Goal: Task Accomplishment & Management: Manage account settings

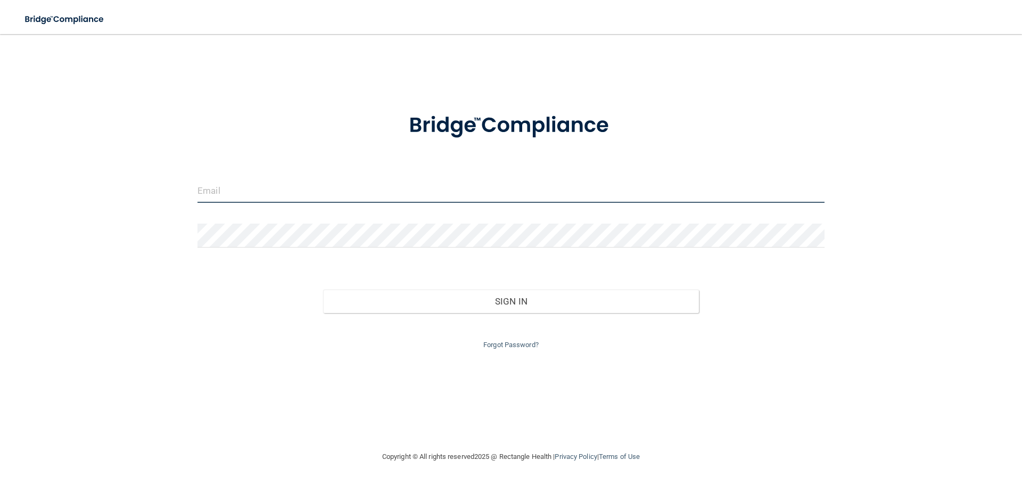
click at [423, 192] on input "email" at bounding box center [511, 191] width 627 height 24
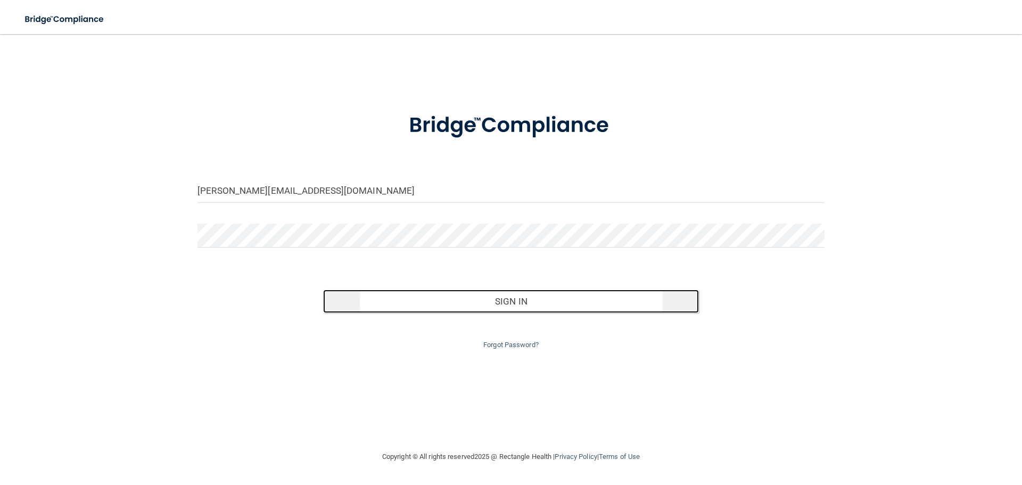
click at [553, 302] on button "Sign In" at bounding box center [511, 301] width 376 height 23
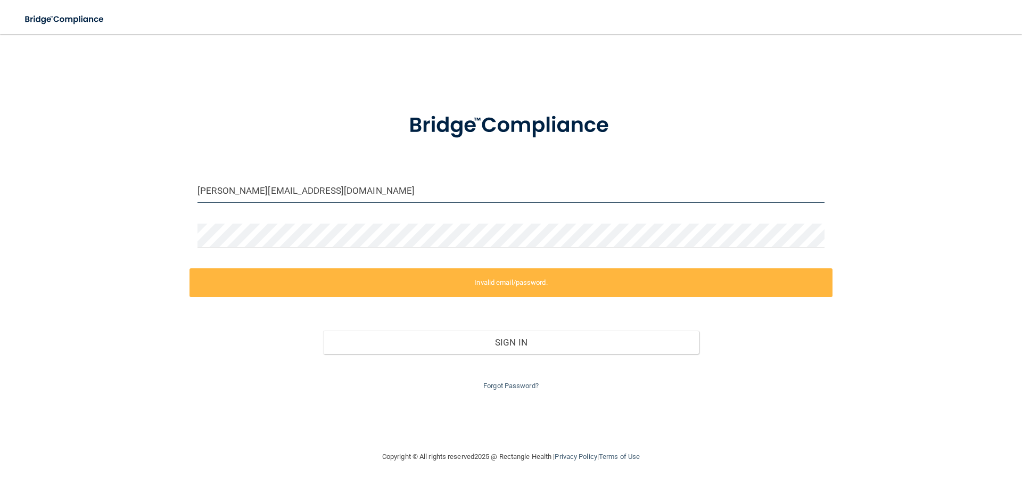
click at [437, 201] on input "[PERSON_NAME][EMAIL_ADDRESS][DOMAIN_NAME]" at bounding box center [511, 191] width 627 height 24
drag, startPoint x: 442, startPoint y: 191, endPoint x: 4, endPoint y: 141, distance: 441.5
click at [0, 142] on main "[PERSON_NAME][EMAIL_ADDRESS][DOMAIN_NAME] Invalid email/password. You don't hav…" at bounding box center [511, 259] width 1022 height 451
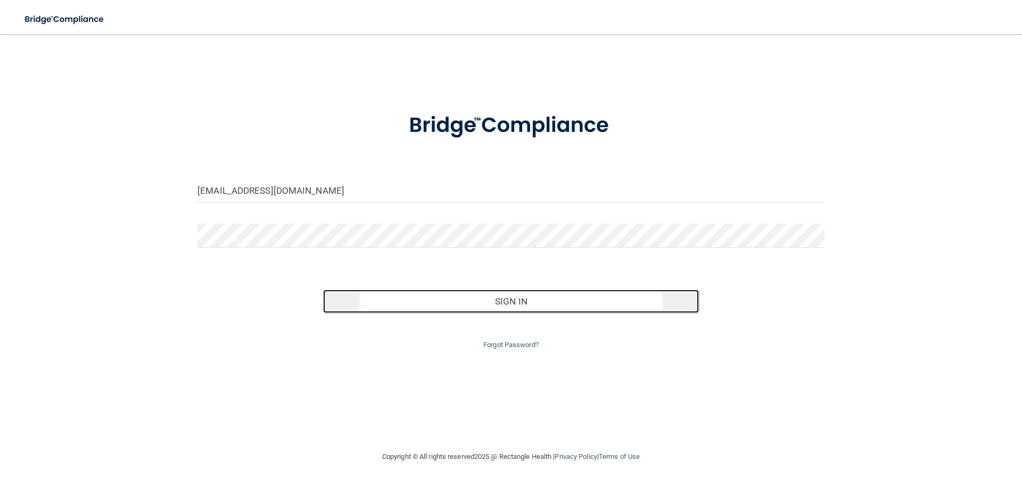
click at [495, 303] on button "Sign In" at bounding box center [511, 301] width 376 height 23
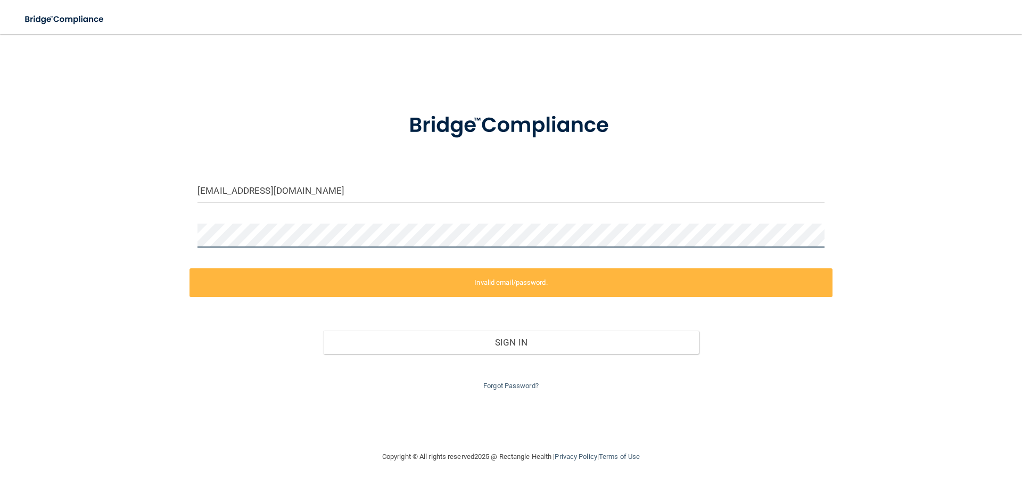
click at [0, 178] on main "[EMAIL_ADDRESS][DOMAIN_NAME] Invalid email/password. You don't have permission …" at bounding box center [511, 259] width 1022 height 451
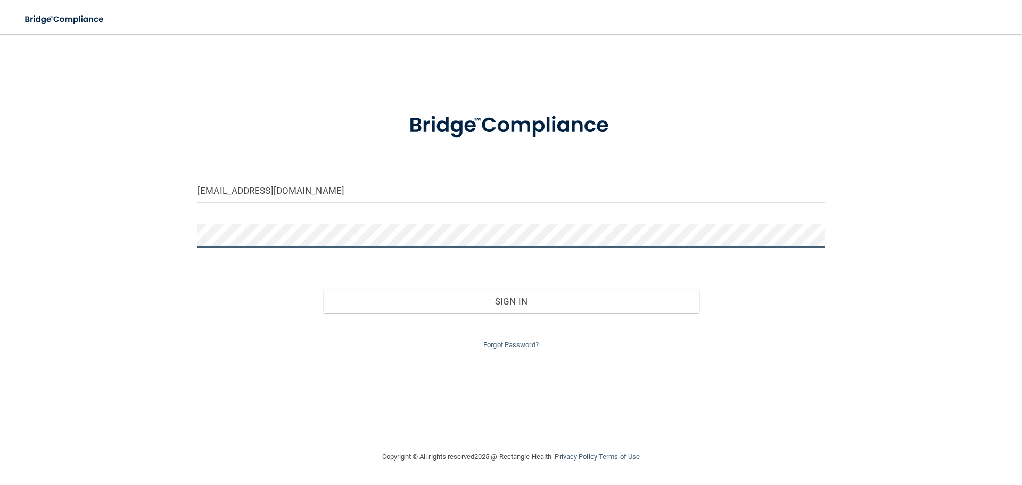
click at [323, 290] on button "Sign In" at bounding box center [511, 301] width 376 height 23
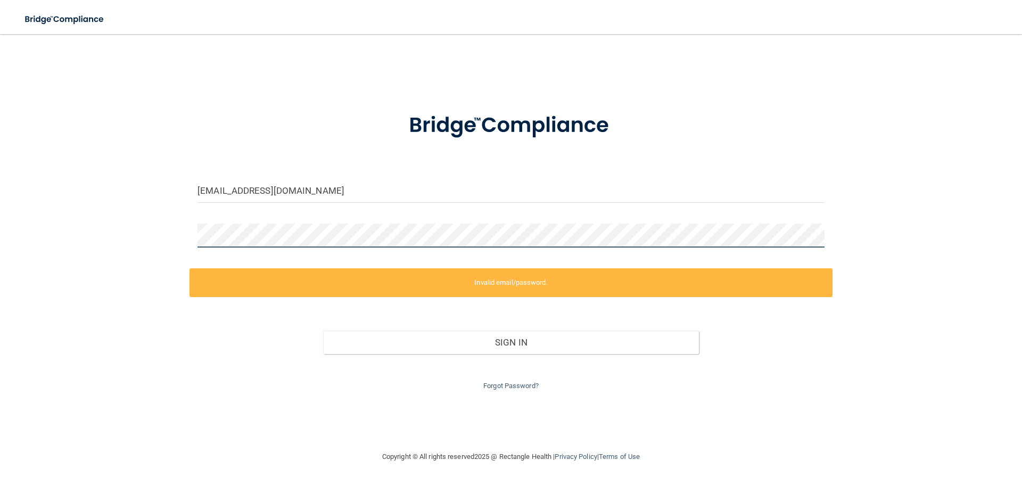
click at [20, 216] on main "[EMAIL_ADDRESS][DOMAIN_NAME] Invalid email/password. You don't have permission …" at bounding box center [511, 259] width 1022 height 451
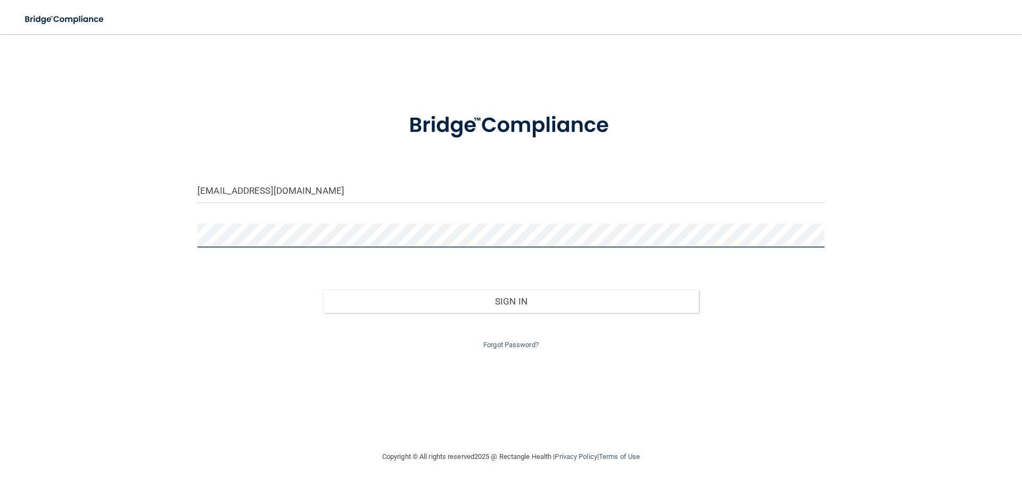
click at [323, 290] on button "Sign In" at bounding box center [511, 301] width 376 height 23
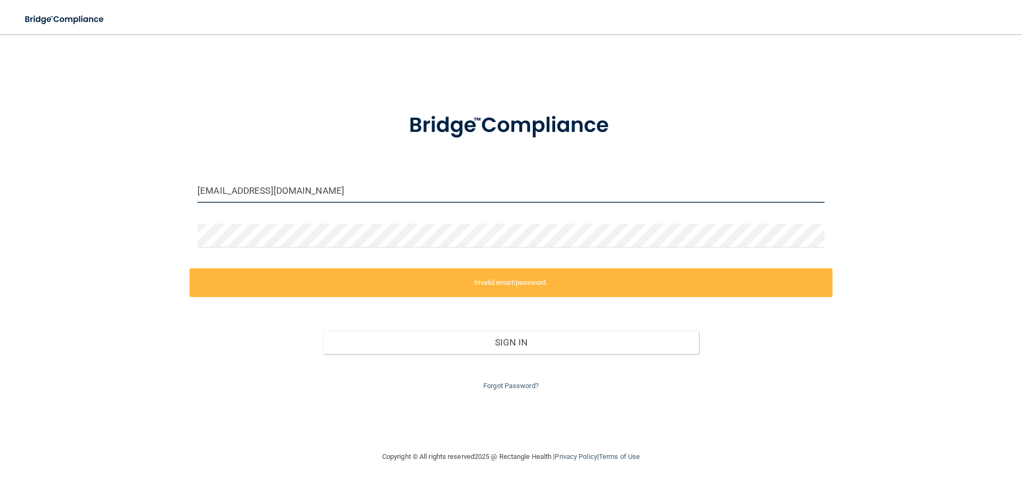
drag, startPoint x: 291, startPoint y: 192, endPoint x: 2, endPoint y: 147, distance: 292.4
click at [0, 151] on main "[EMAIL_ADDRESS][DOMAIN_NAME] Invalid email/password. You don't have permission …" at bounding box center [511, 259] width 1022 height 451
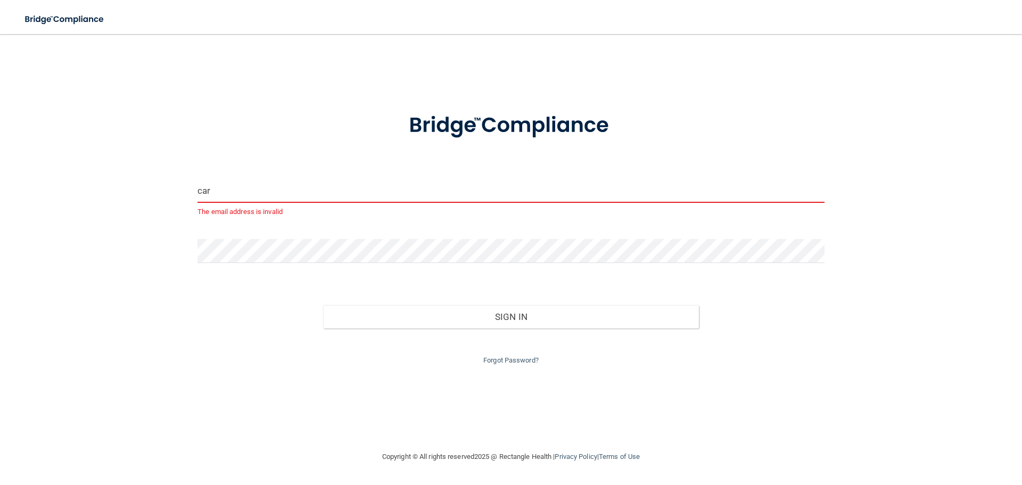
type input "[PERSON_NAME][EMAIL_ADDRESS][DOMAIN_NAME]"
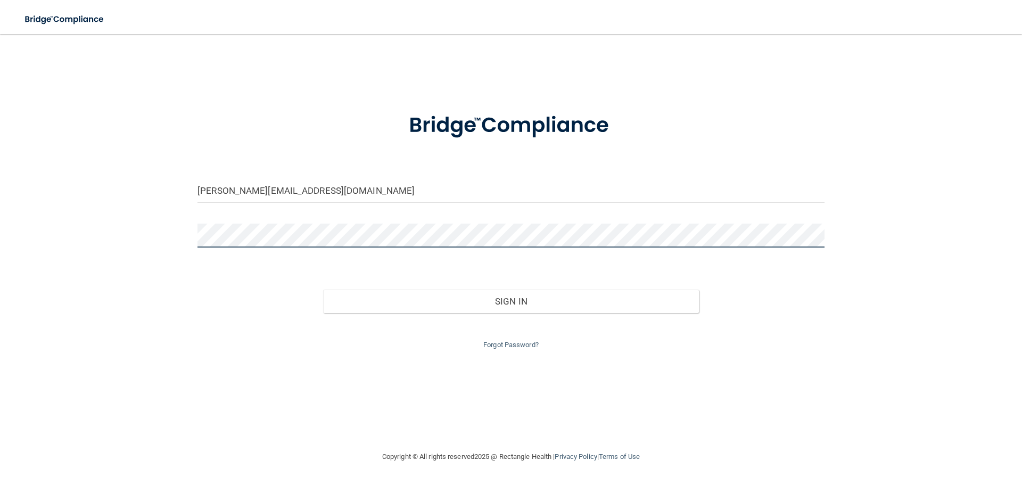
click at [0, 201] on main "[PERSON_NAME][EMAIL_ADDRESS][DOMAIN_NAME] Invalid email/password. You don't hav…" at bounding box center [511, 259] width 1022 height 451
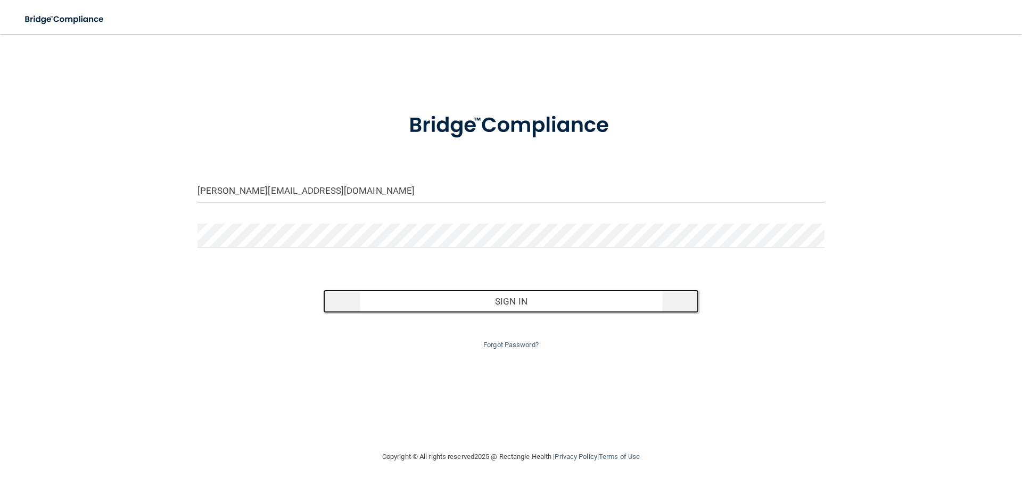
click at [514, 301] on button "Sign In" at bounding box center [511, 301] width 376 height 23
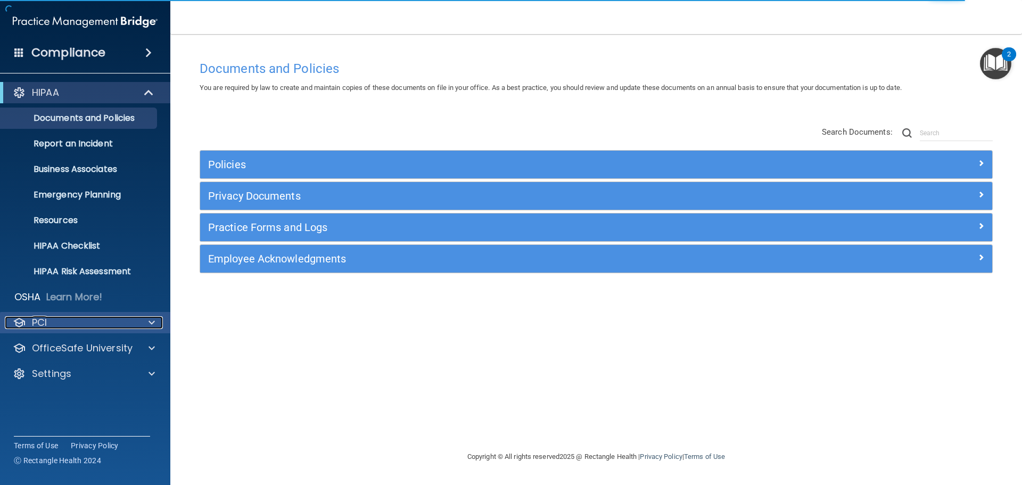
click at [153, 324] on span at bounding box center [152, 322] width 6 height 13
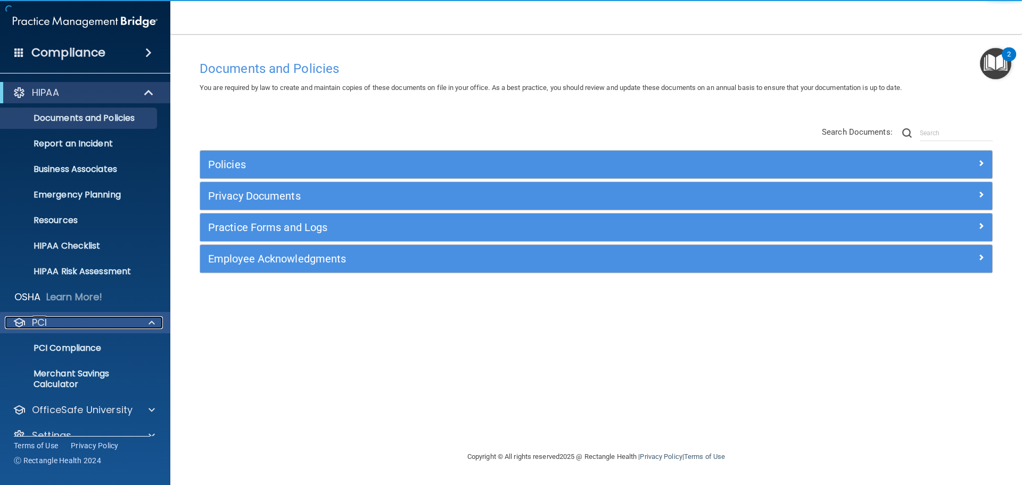
click at [151, 324] on span at bounding box center [152, 322] width 6 height 13
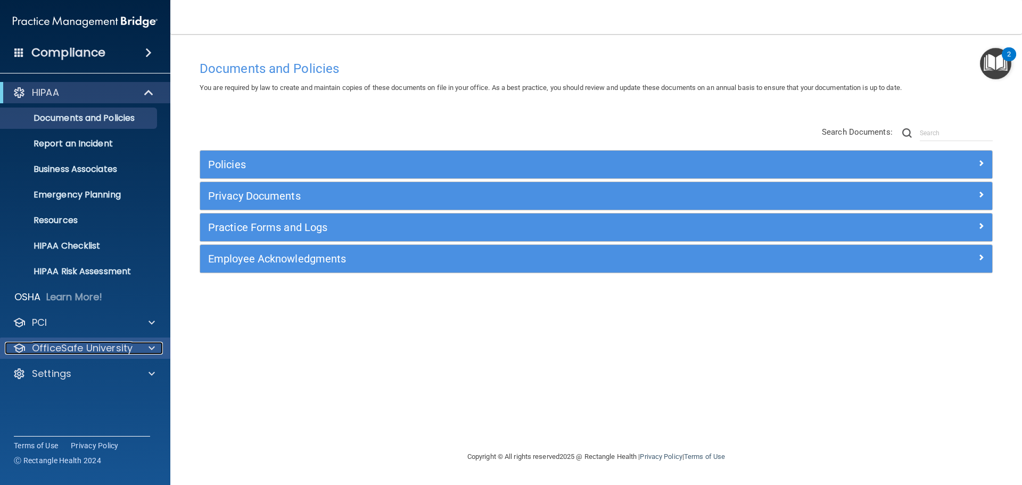
click at [151, 348] on span at bounding box center [152, 348] width 6 height 13
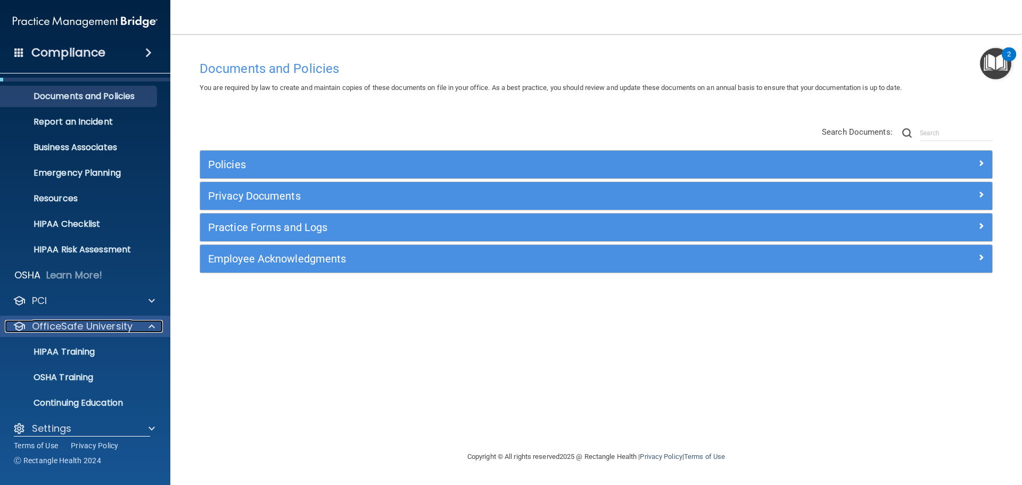
scroll to position [34, 0]
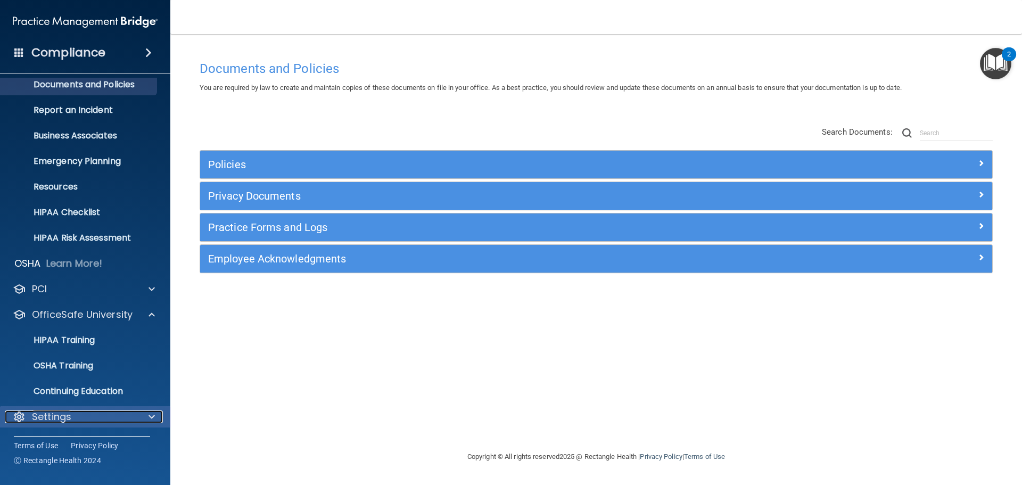
click at [147, 414] on div at bounding box center [150, 416] width 27 height 13
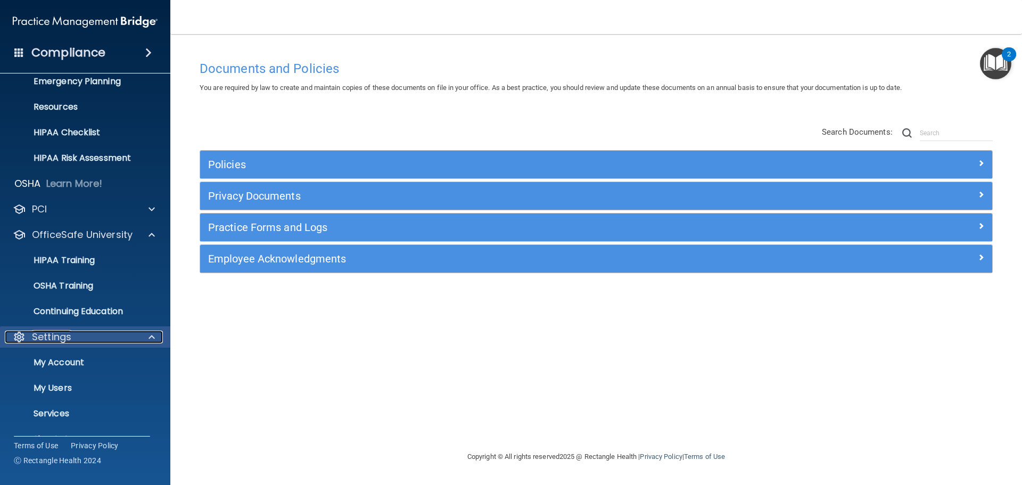
scroll to position [136, 0]
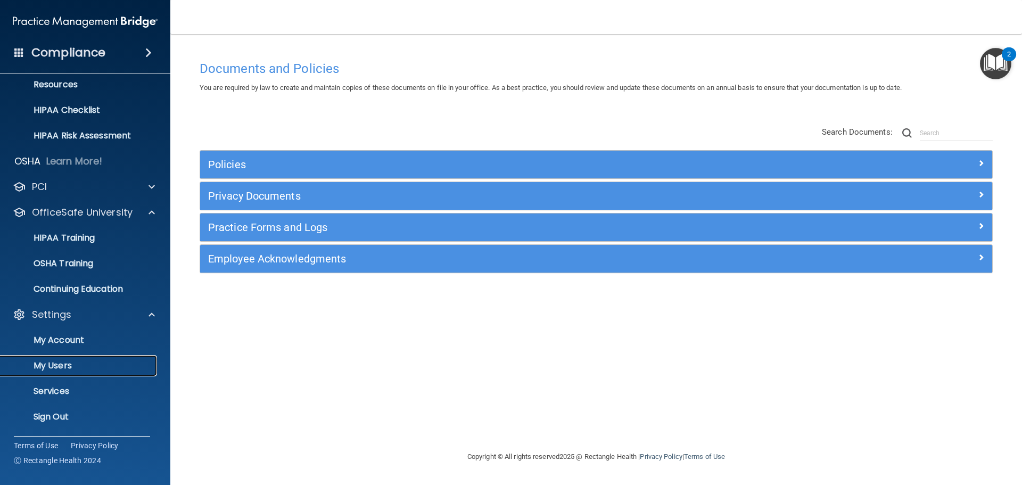
click at [56, 359] on link "My Users" at bounding box center [73, 365] width 168 height 21
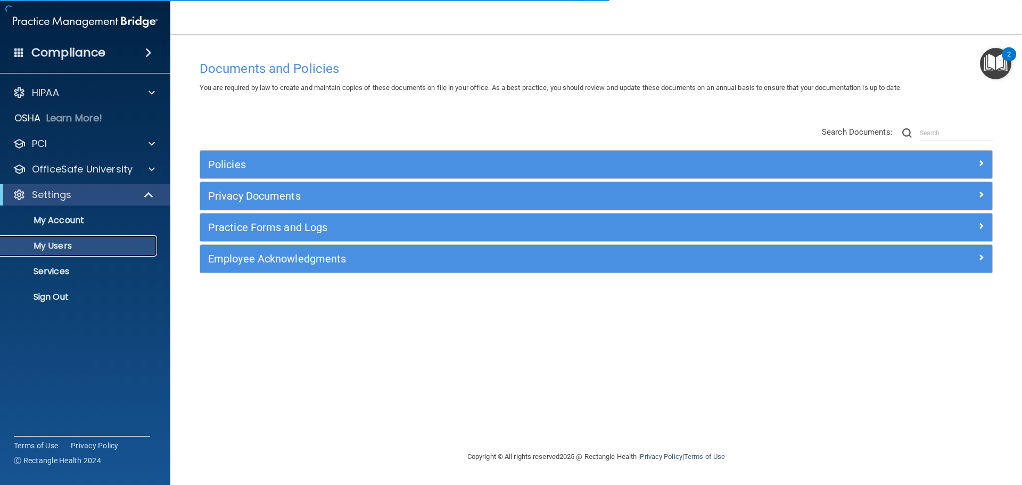
select select "20"
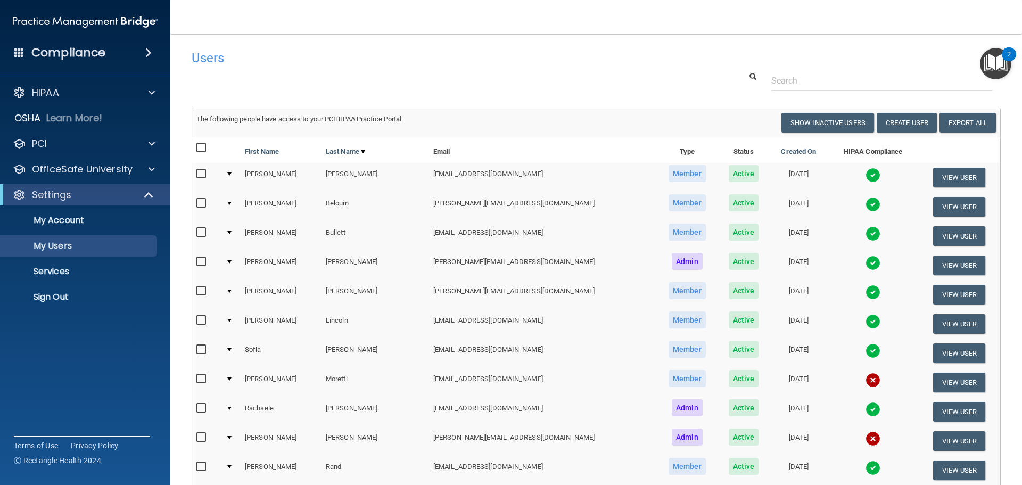
click at [232, 203] on div at bounding box center [229, 203] width 4 height 3
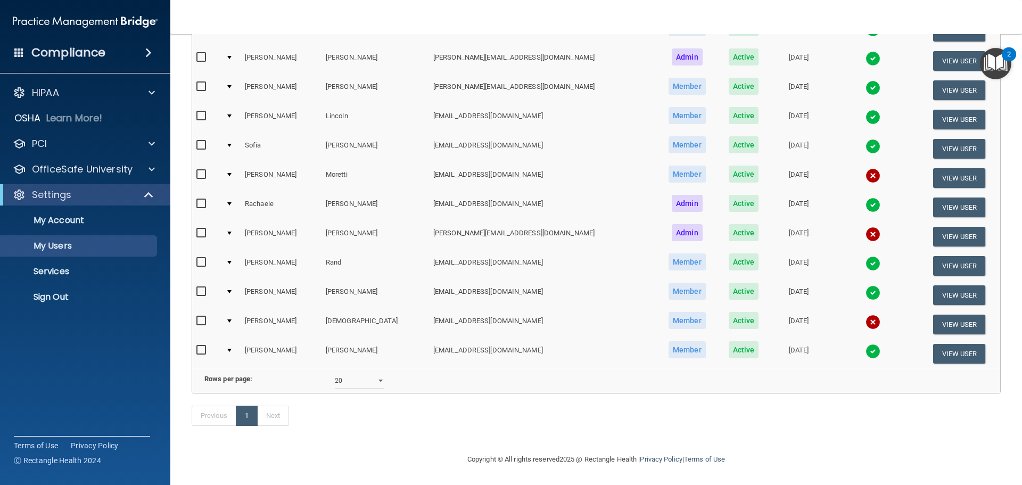
scroll to position [351, 0]
click at [933, 315] on button "View User" at bounding box center [959, 325] width 53 height 20
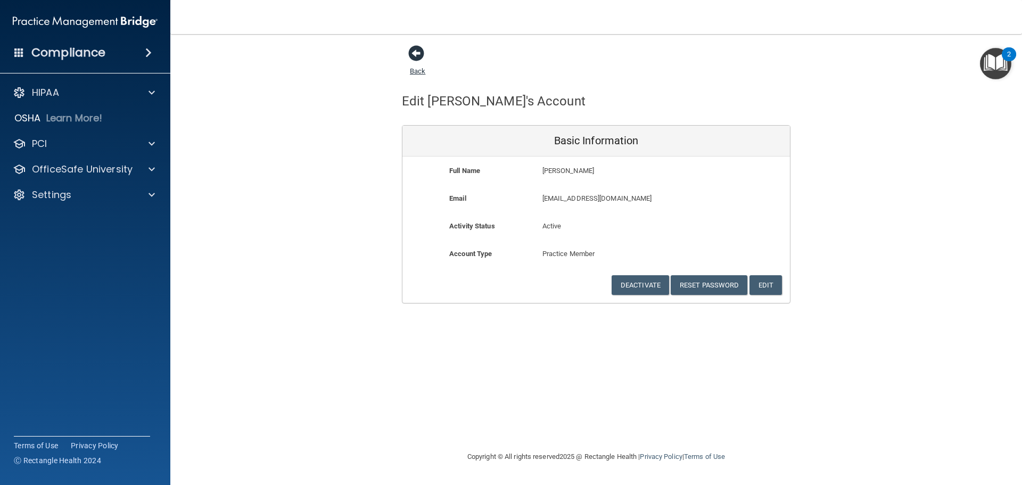
click at [416, 52] on span at bounding box center [416, 53] width 16 height 16
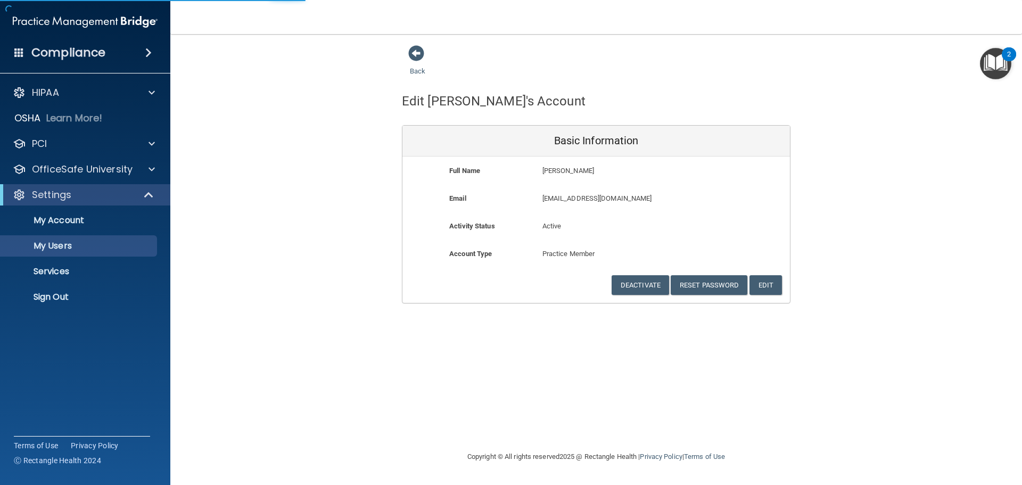
select select "20"
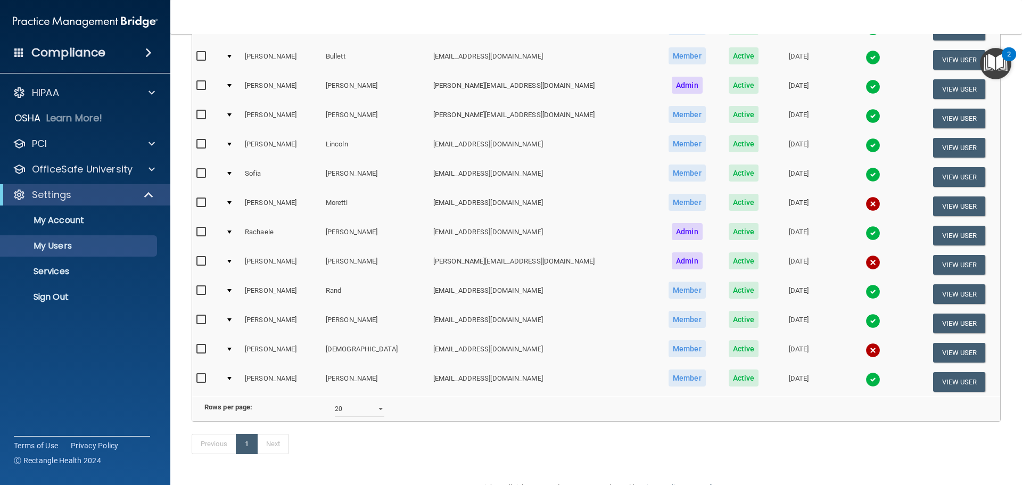
scroll to position [160, 0]
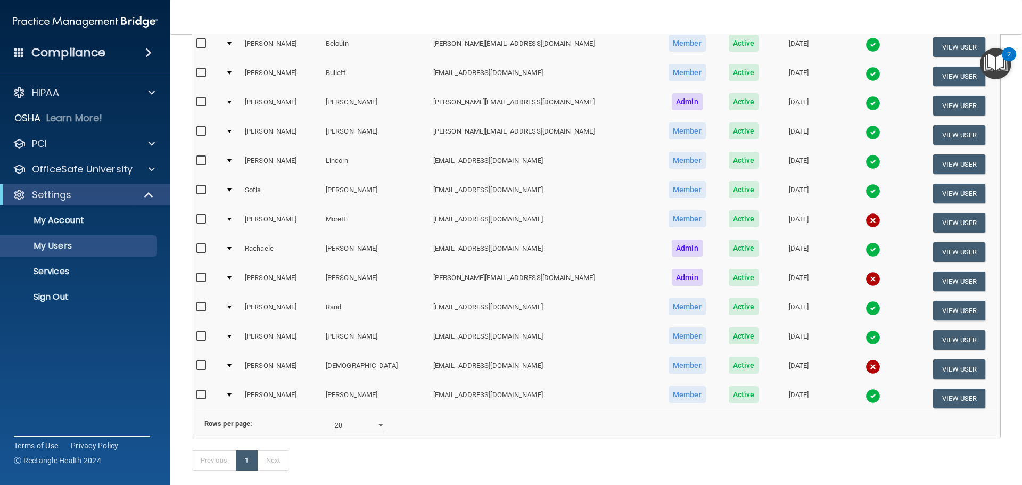
click at [232, 366] on div at bounding box center [229, 365] width 4 height 3
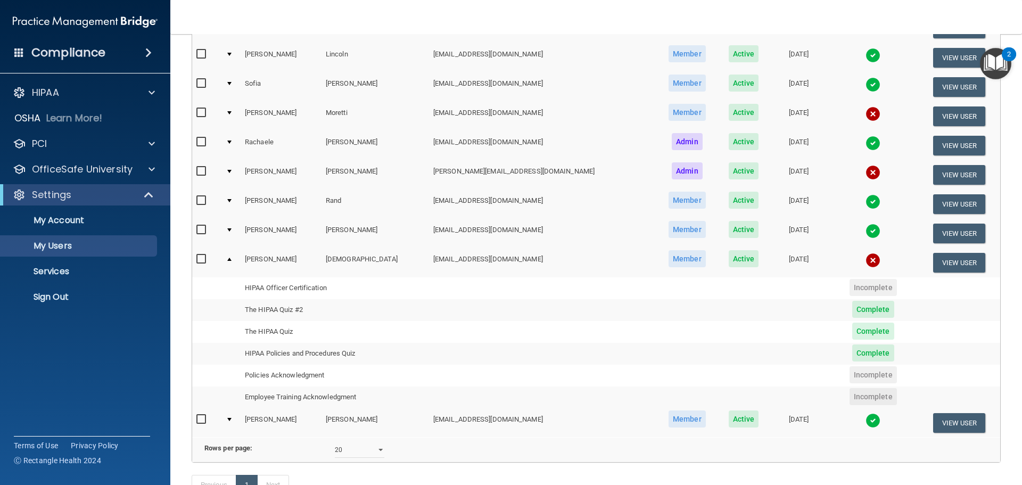
scroll to position [319, 0]
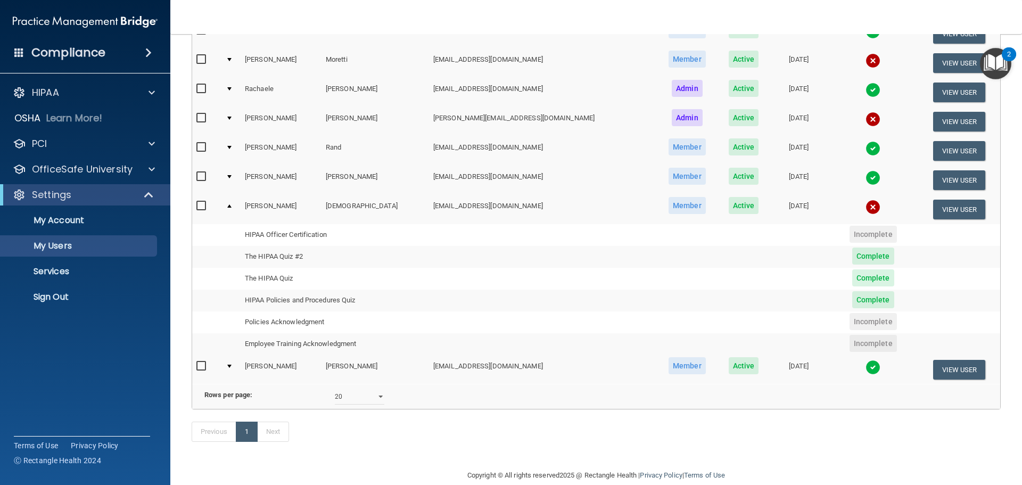
click at [856, 320] on span "Incomplete" at bounding box center [873, 321] width 47 height 17
click at [850, 321] on span "Incomplete" at bounding box center [873, 321] width 47 height 17
click at [850, 348] on span "Incomplete" at bounding box center [873, 343] width 47 height 17
click at [866, 207] on img at bounding box center [873, 207] width 15 height 15
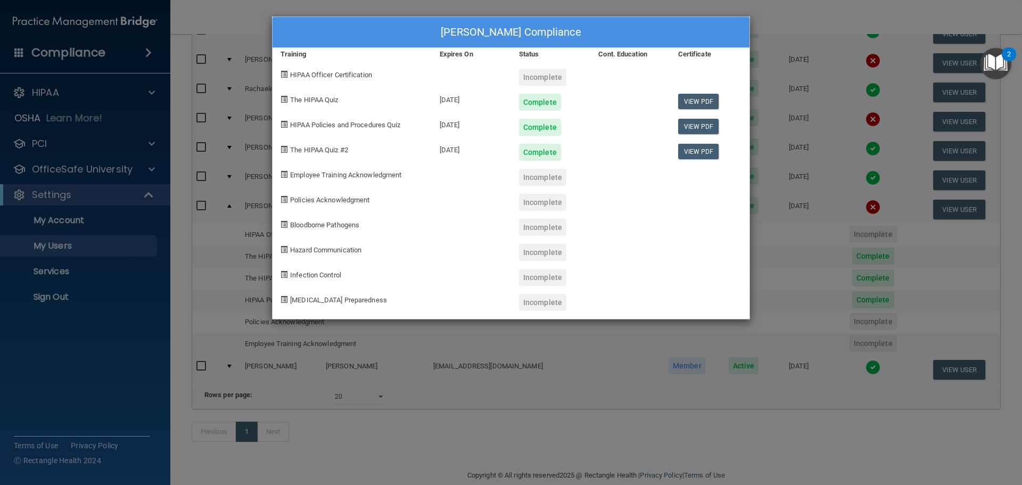
click at [793, 294] on div "[PERSON_NAME] Compliance Training Expires On Status Cont. Education Certificate…" at bounding box center [511, 242] width 1022 height 485
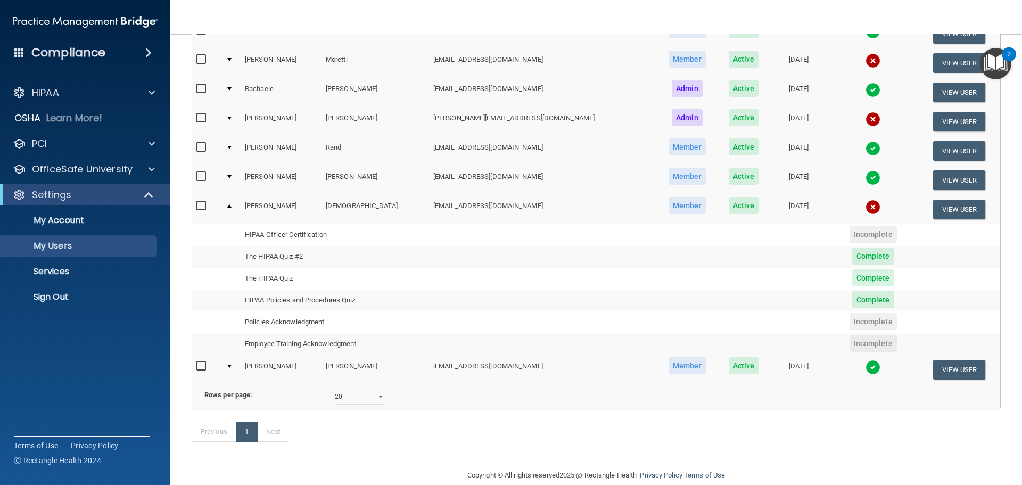
click at [236, 205] on td at bounding box center [230, 209] width 19 height 29
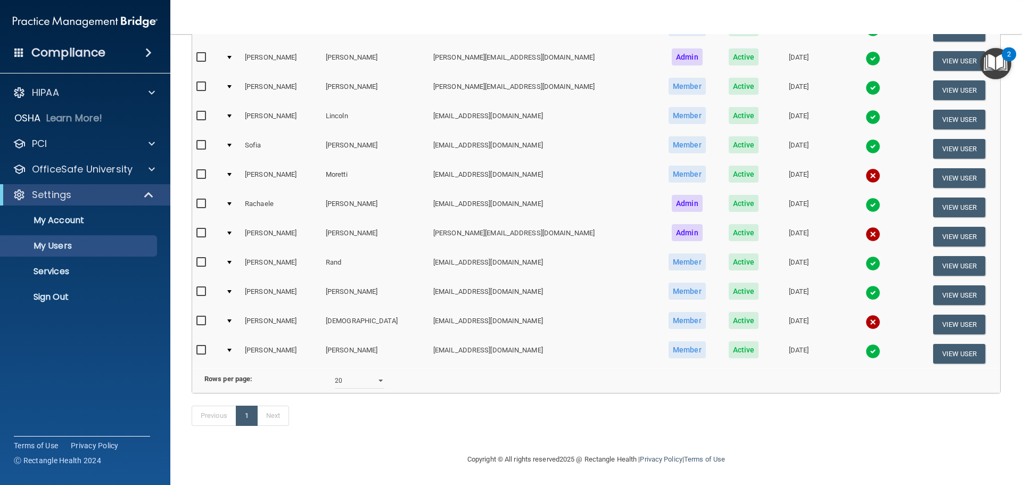
scroll to position [220, 0]
click at [196, 310] on td at bounding box center [206, 324] width 29 height 29
click at [199, 317] on input "checkbox" at bounding box center [202, 321] width 12 height 9
checkbox input "true"
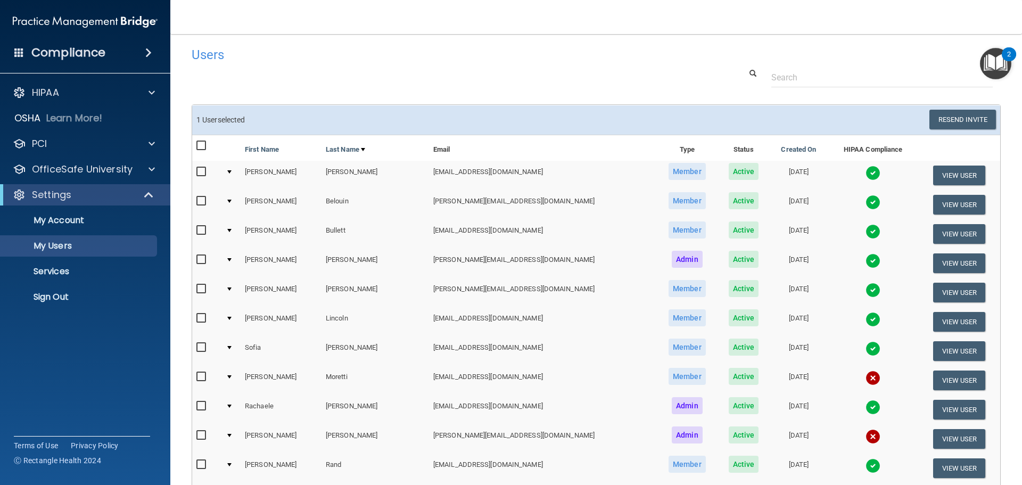
scroll to position [0, 0]
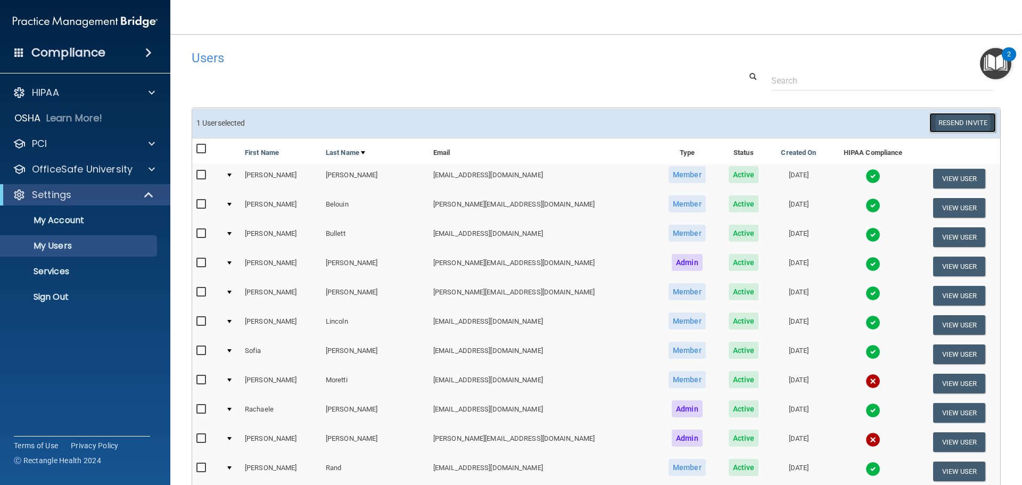
click at [948, 121] on button "Resend Invite" at bounding box center [963, 123] width 67 height 20
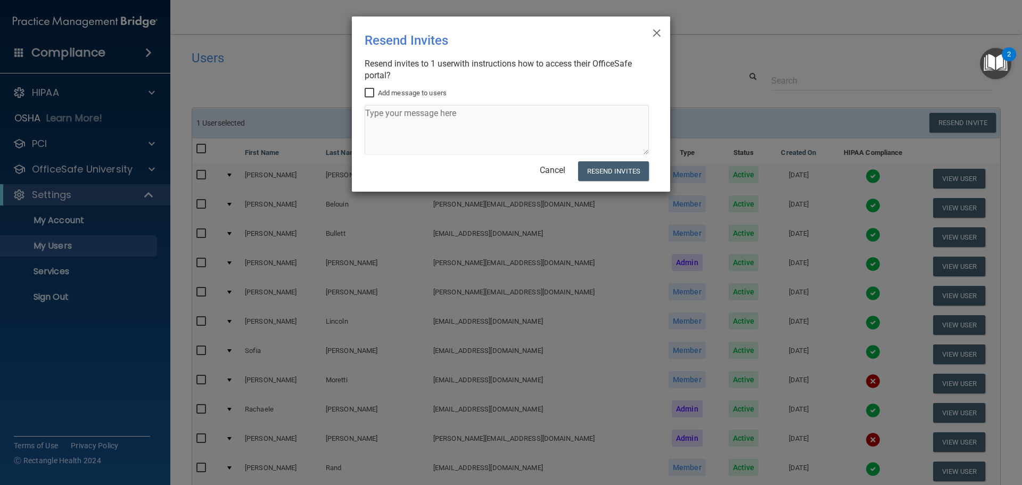
click at [368, 89] on input "Add message to users" at bounding box center [371, 93] width 12 height 9
checkbox input "true"
click at [389, 118] on textarea at bounding box center [507, 130] width 284 height 50
type textarea "Hi [PERSON_NAME], Please sign off on the acknowledgments. Thanks!! [PERSON_NAME]"
click at [618, 177] on button "Resend Invites" at bounding box center [613, 171] width 71 height 20
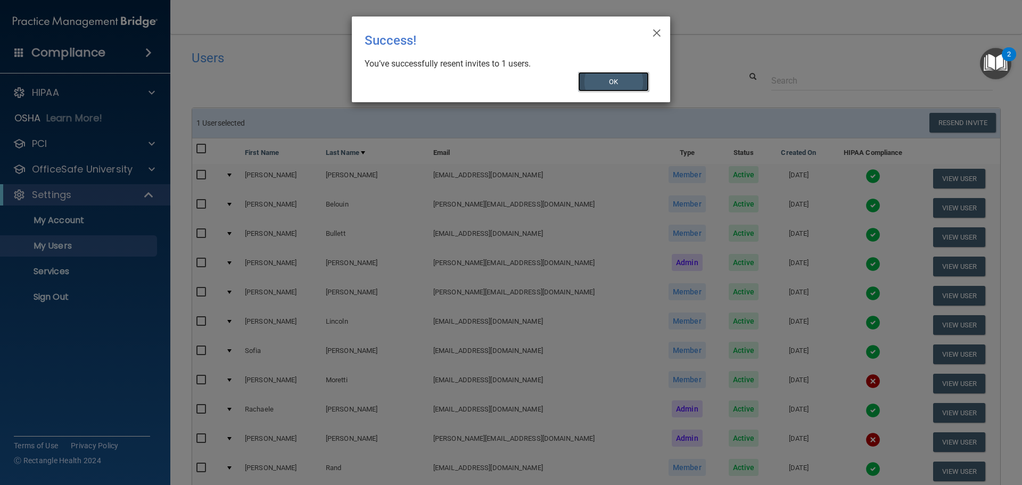
click at [622, 78] on button "OK" at bounding box center [613, 82] width 71 height 20
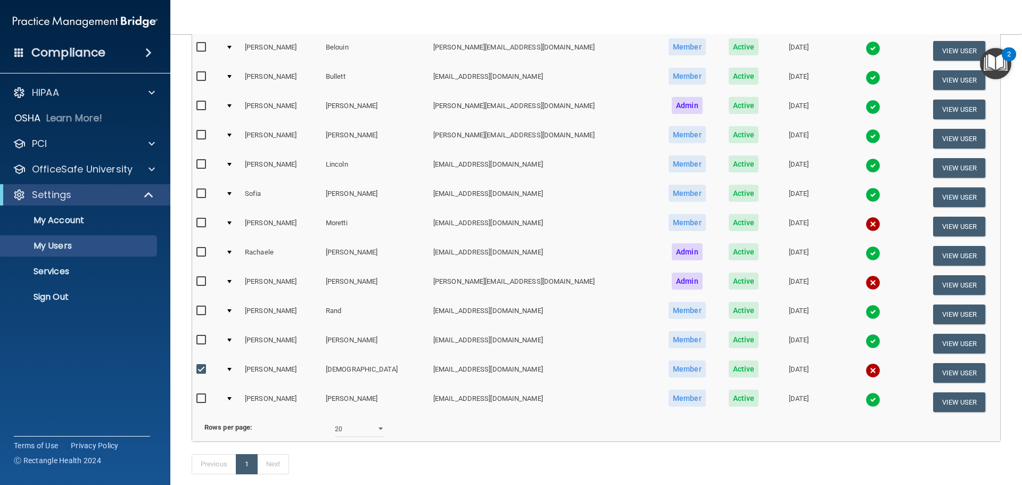
scroll to position [160, 0]
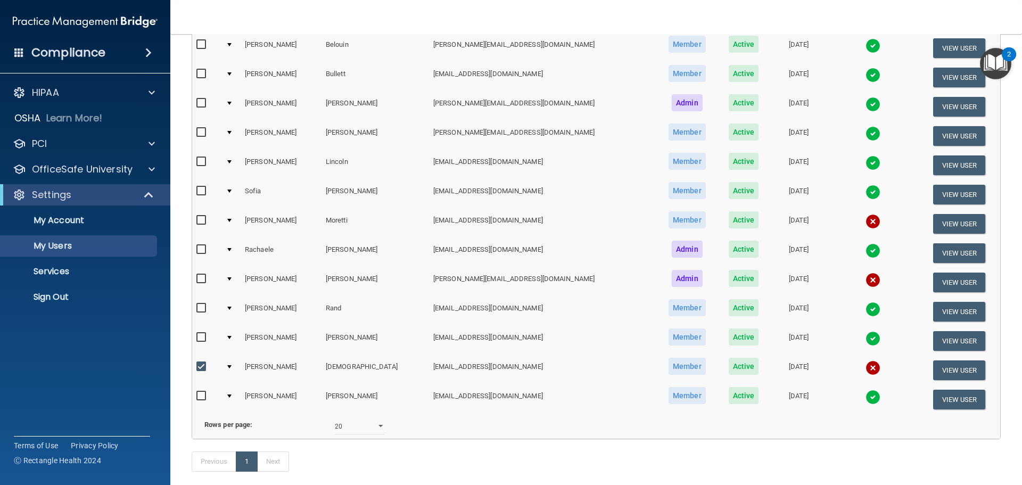
click at [866, 219] on img at bounding box center [873, 221] width 15 height 15
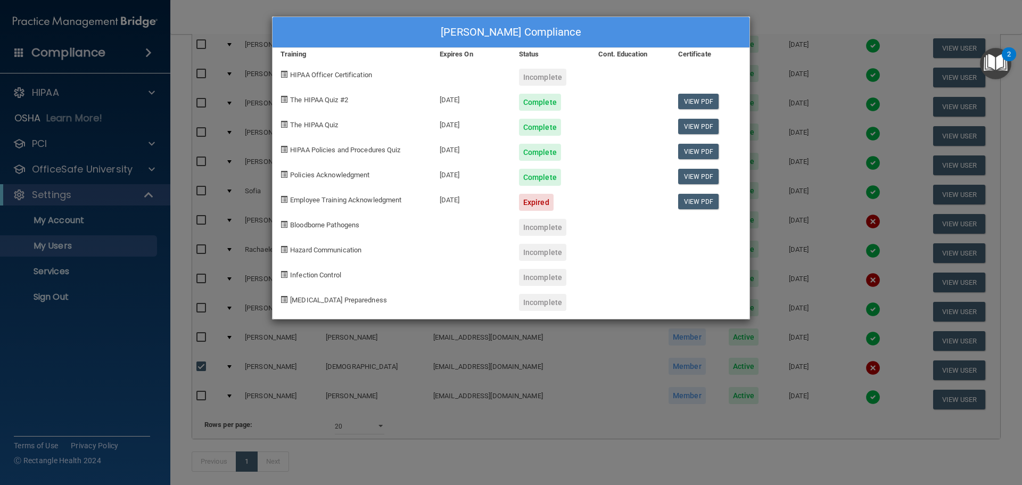
click at [544, 200] on div "Expired" at bounding box center [536, 202] width 35 height 17
click at [702, 199] on link "View PDF" at bounding box center [698, 201] width 41 height 15
click at [827, 27] on div "[PERSON_NAME] Compliance Training Expires On Status Cont. Education Certificate…" at bounding box center [511, 242] width 1022 height 485
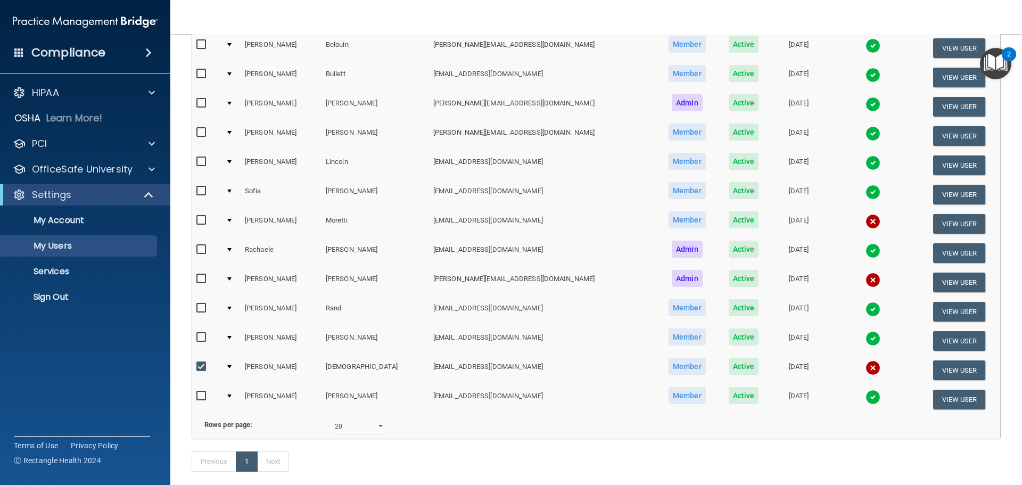
click at [199, 374] on div at bounding box center [206, 368] width 21 height 17
click at [201, 366] on input "checkbox" at bounding box center [202, 367] width 12 height 9
checkbox input "false"
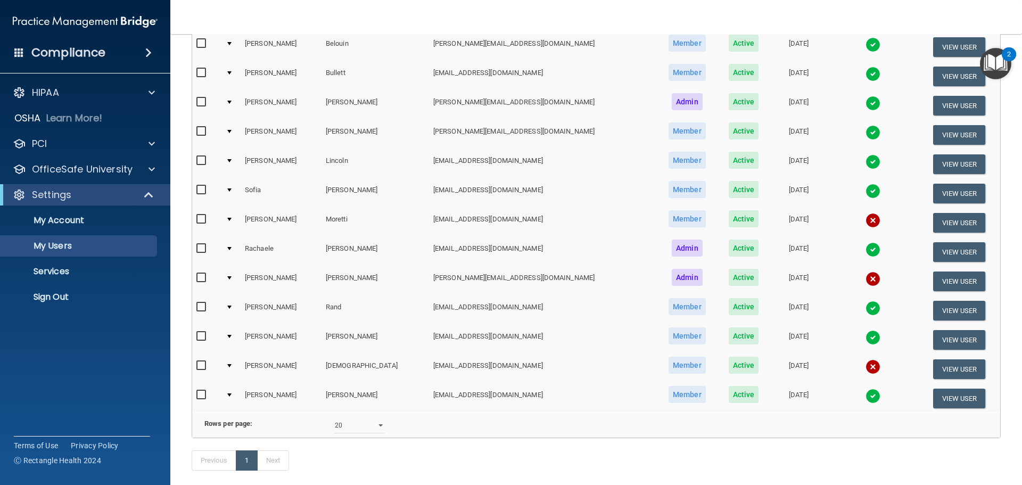
scroll to position [159, 0]
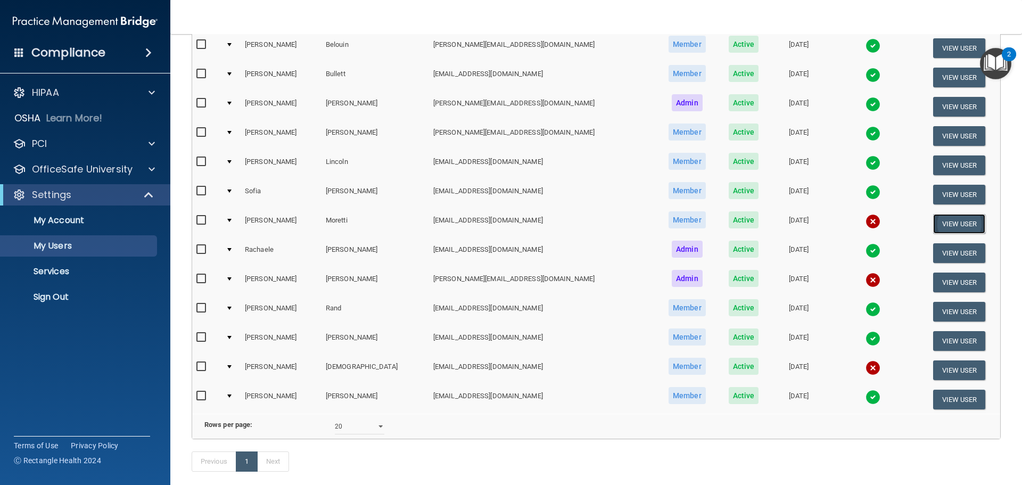
click at [939, 223] on button "View User" at bounding box center [959, 224] width 53 height 20
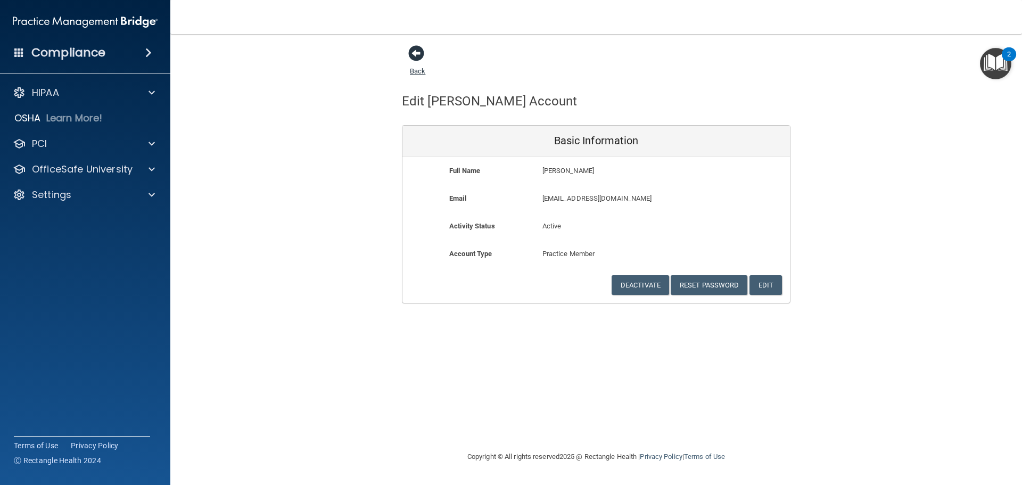
click at [420, 54] on span at bounding box center [416, 53] width 16 height 16
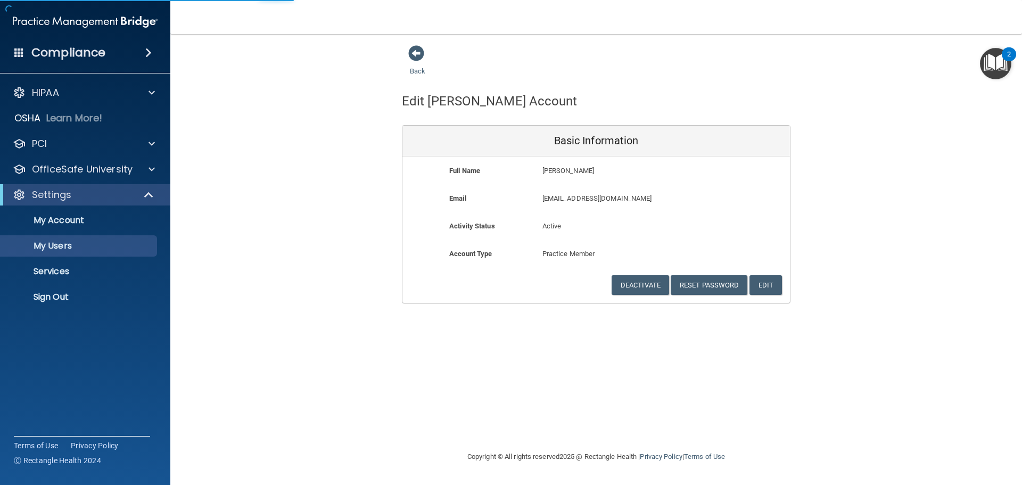
select select "20"
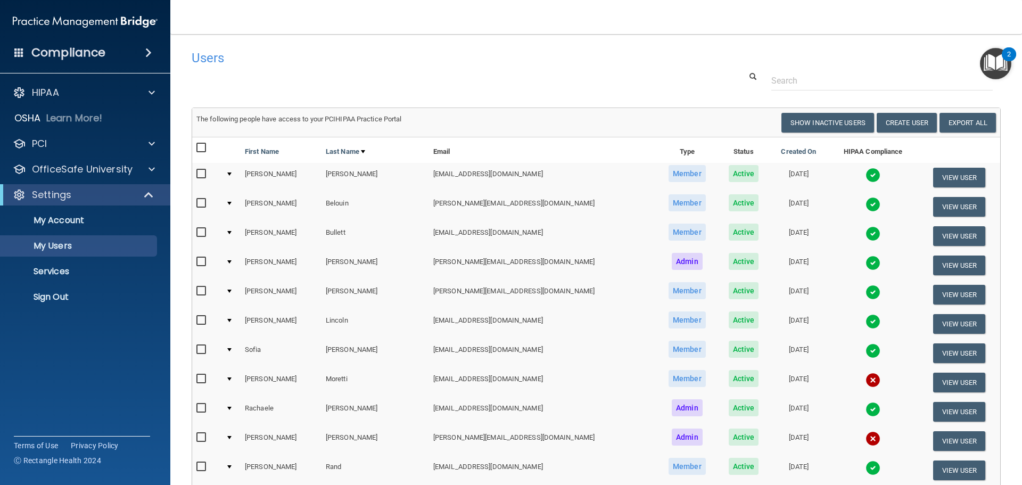
click at [828, 366] on td at bounding box center [873, 353] width 91 height 29
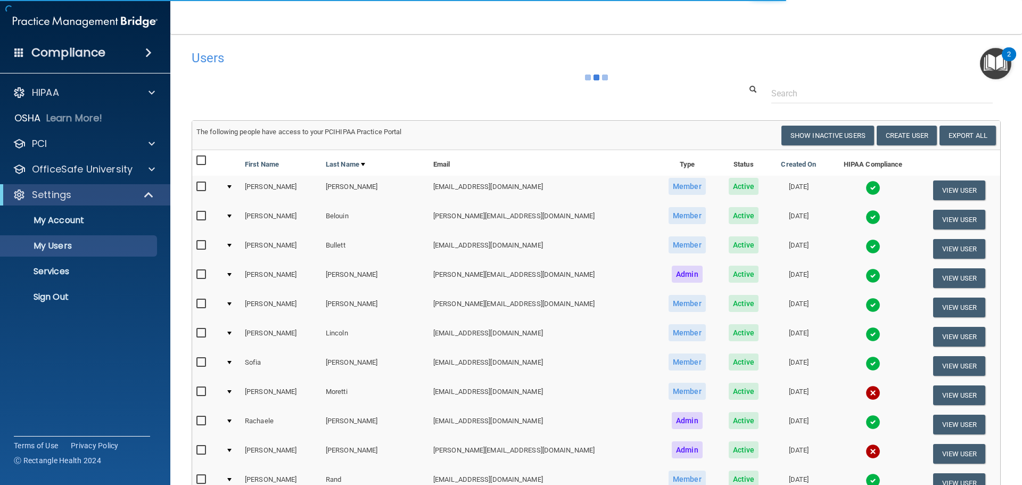
click at [866, 394] on img at bounding box center [873, 392] width 15 height 15
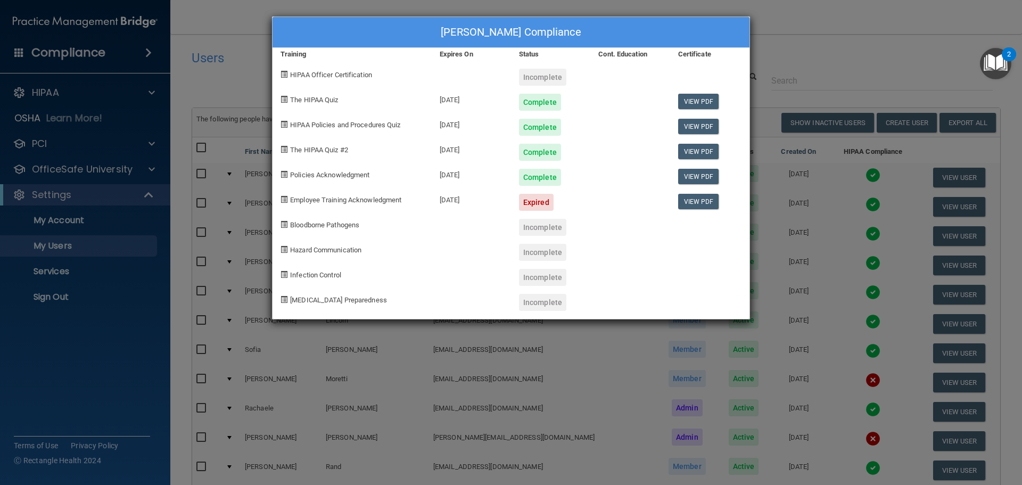
click at [864, 46] on div "[PERSON_NAME] Compliance Training Expires On Status Cont. Education Certificate…" at bounding box center [511, 242] width 1022 height 485
click at [829, 63] on div "[PERSON_NAME] Compliance Training Expires On Status Cont. Education Certificate…" at bounding box center [511, 242] width 1022 height 485
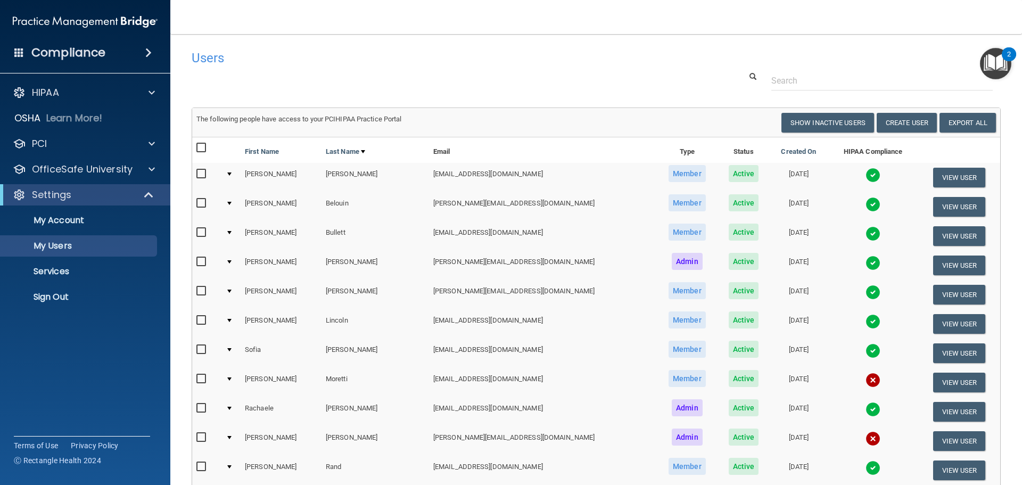
click at [203, 377] on input "checkbox" at bounding box center [202, 379] width 12 height 9
checkbox input "true"
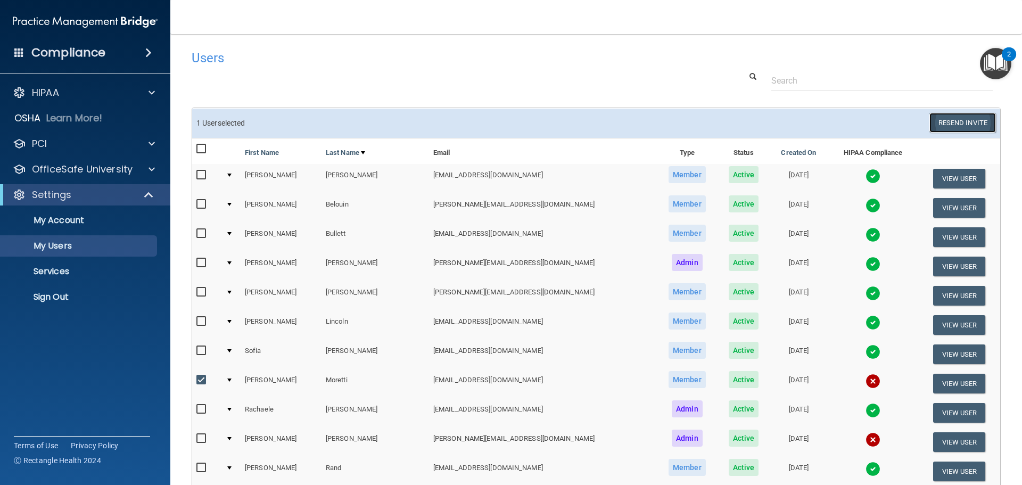
click at [956, 123] on button "Resend Invite" at bounding box center [963, 123] width 67 height 20
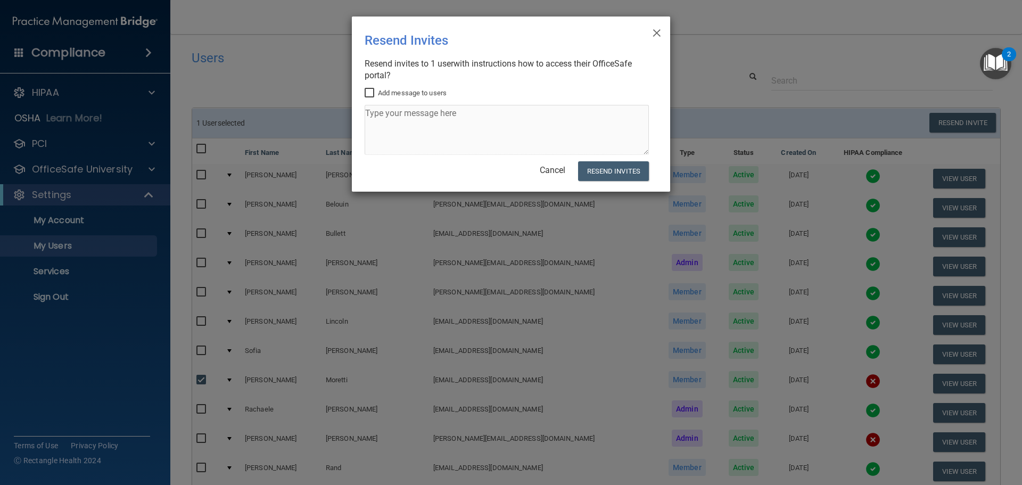
click at [368, 95] on input "Add message to users" at bounding box center [371, 93] width 12 height 9
checkbox input "true"
click at [405, 139] on textarea at bounding box center [507, 130] width 284 height 50
click at [365, 112] on textarea "Employee training acknowledgement" at bounding box center [507, 130] width 284 height 50
click at [367, 111] on textarea "Employee training acknowledgement" at bounding box center [507, 130] width 284 height 50
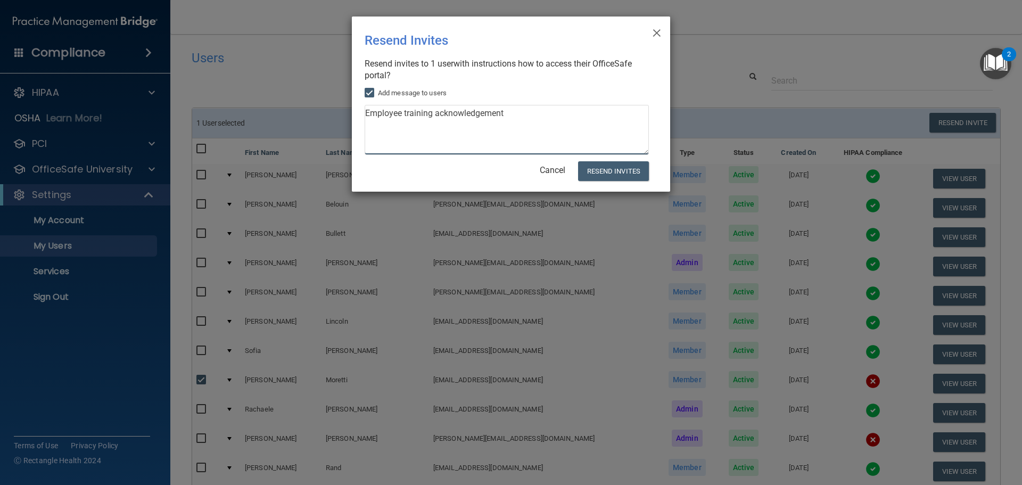
click at [366, 112] on textarea "Employee training acknowledgement" at bounding box center [507, 130] width 284 height 50
type textarea "Please sign the Employee training acknowledgement"
click at [598, 170] on button "Resend Invites" at bounding box center [613, 171] width 71 height 20
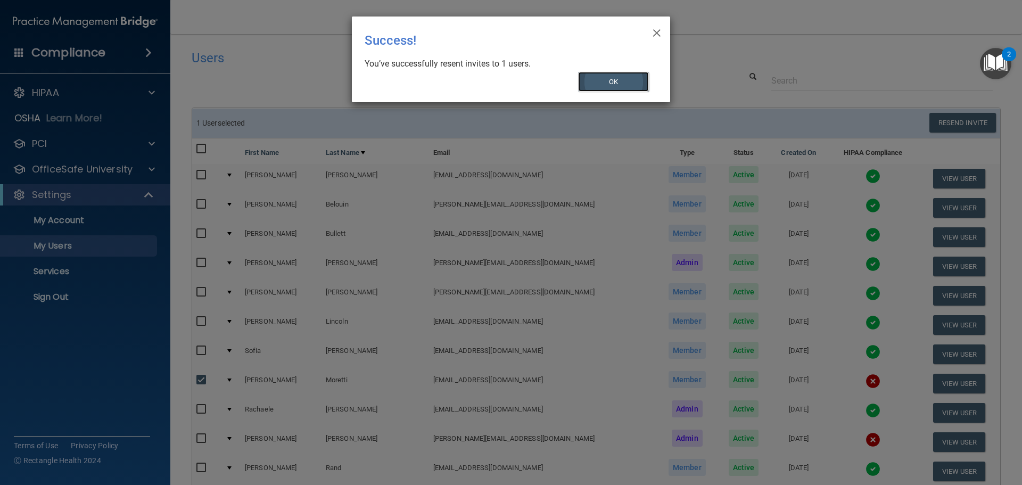
click at [612, 81] on button "OK" at bounding box center [613, 82] width 71 height 20
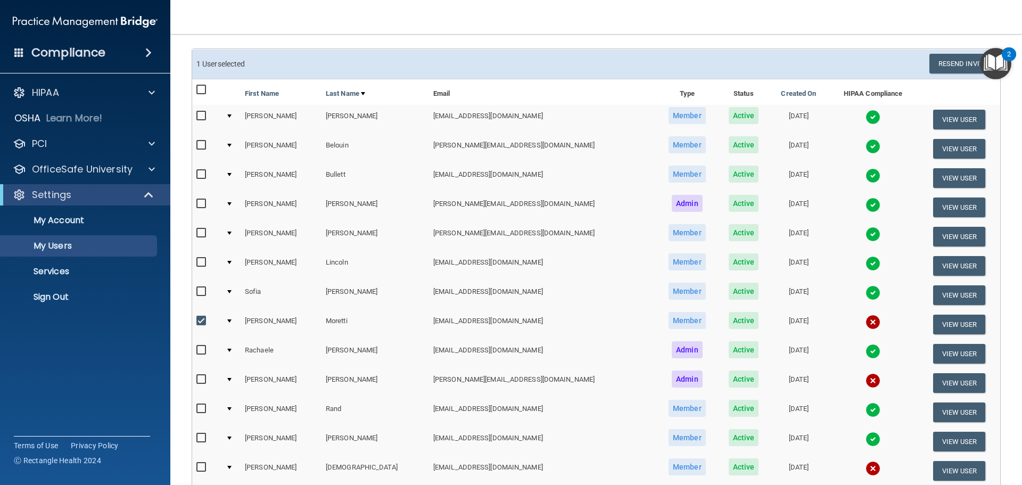
scroll to position [160, 0]
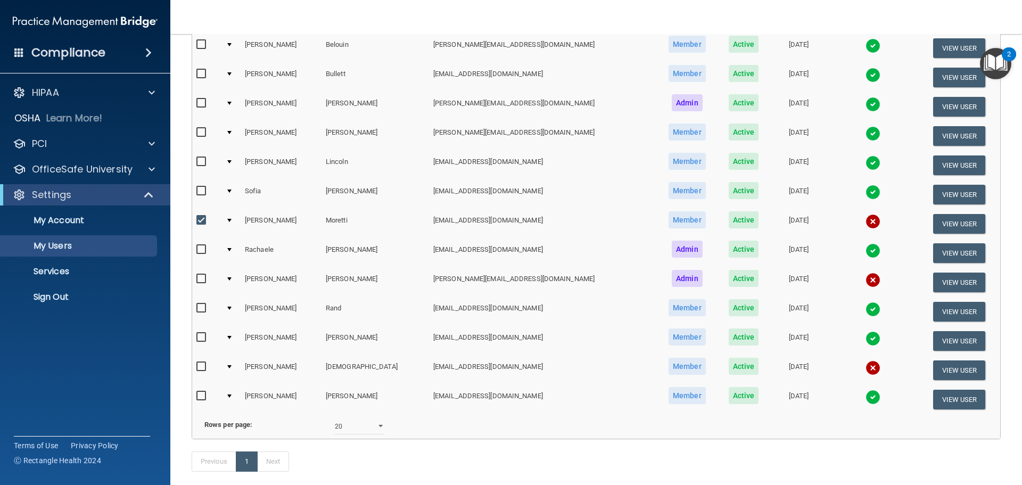
click at [201, 221] on input "checkbox" at bounding box center [202, 220] width 12 height 9
checkbox input "false"
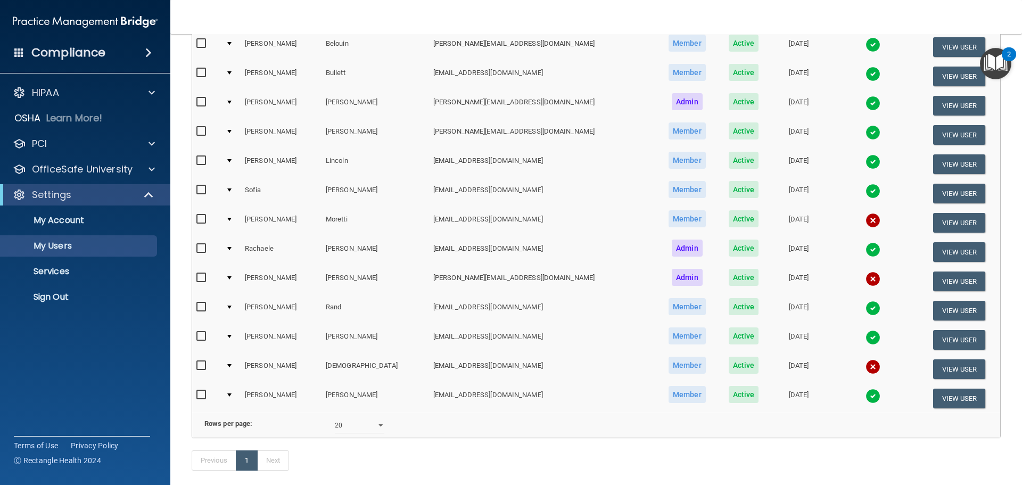
scroll to position [159, 0]
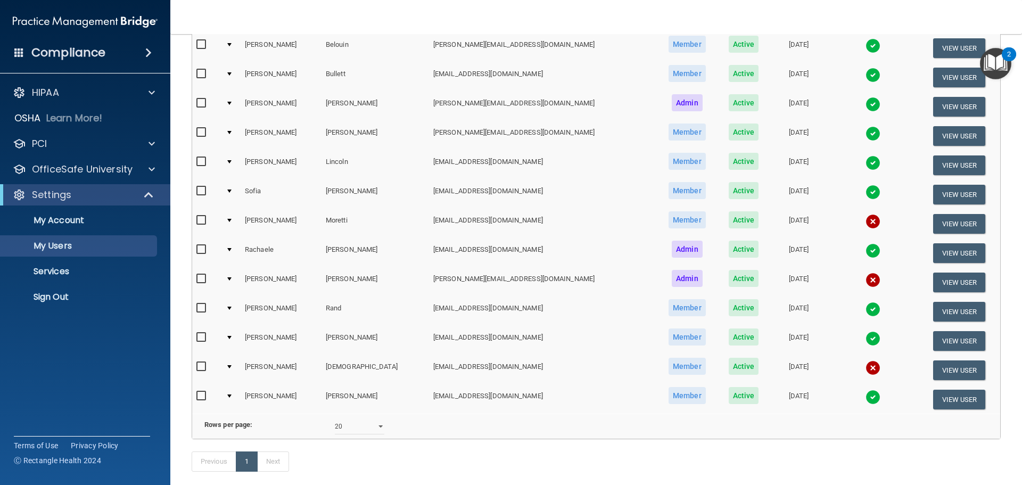
click at [866, 367] on img at bounding box center [873, 367] width 15 height 15
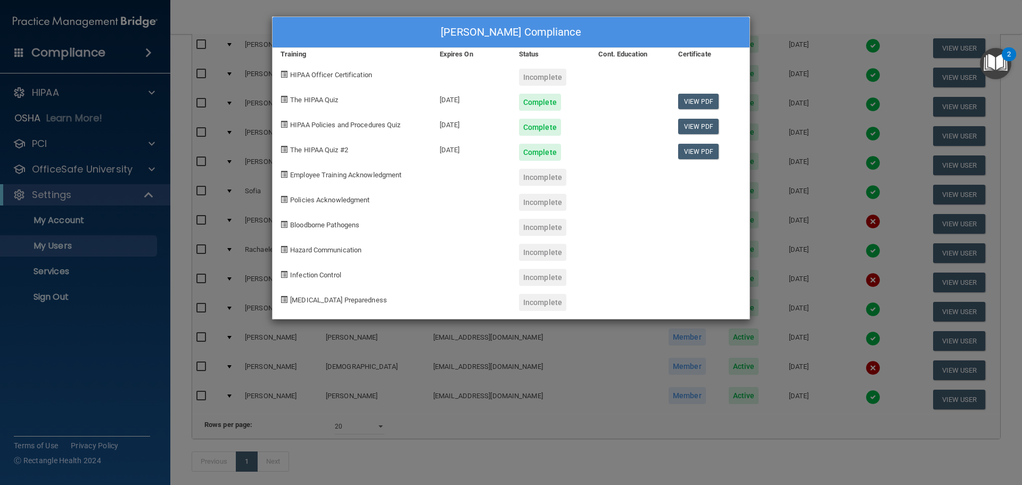
click at [823, 15] on div "[PERSON_NAME] Compliance Training Expires On Status Cont. Education Certificate…" at bounding box center [511, 242] width 1022 height 485
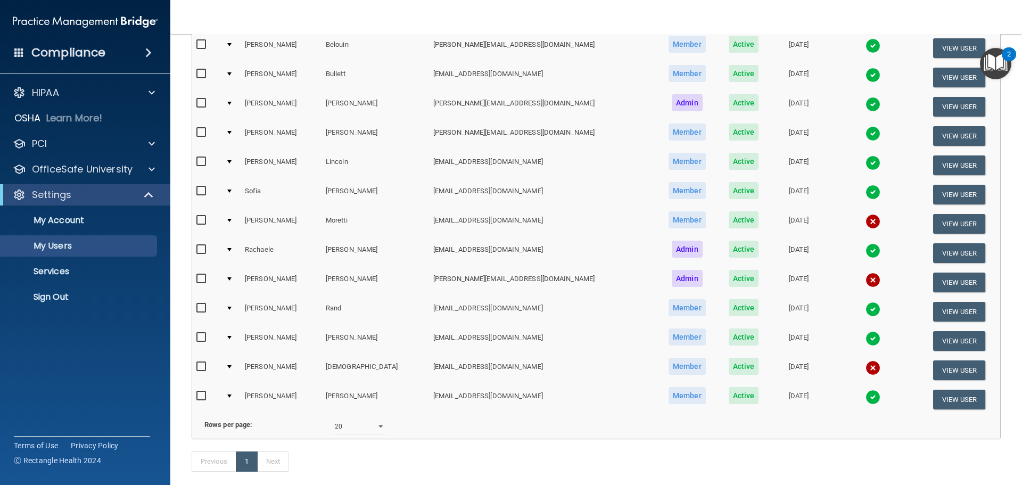
click at [866, 222] on img at bounding box center [873, 221] width 15 height 15
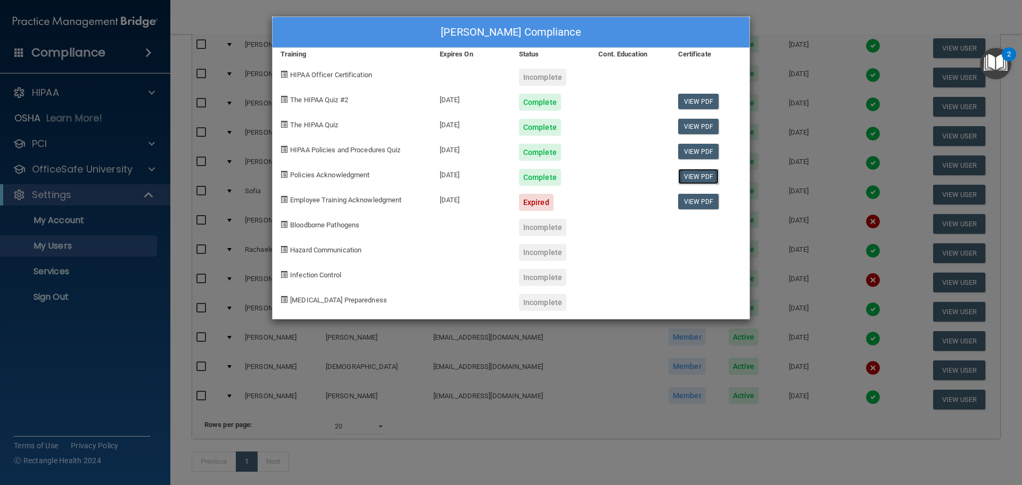
click at [705, 177] on link "View PDF" at bounding box center [698, 176] width 41 height 15
